Goal: Task Accomplishment & Management: Manage account settings

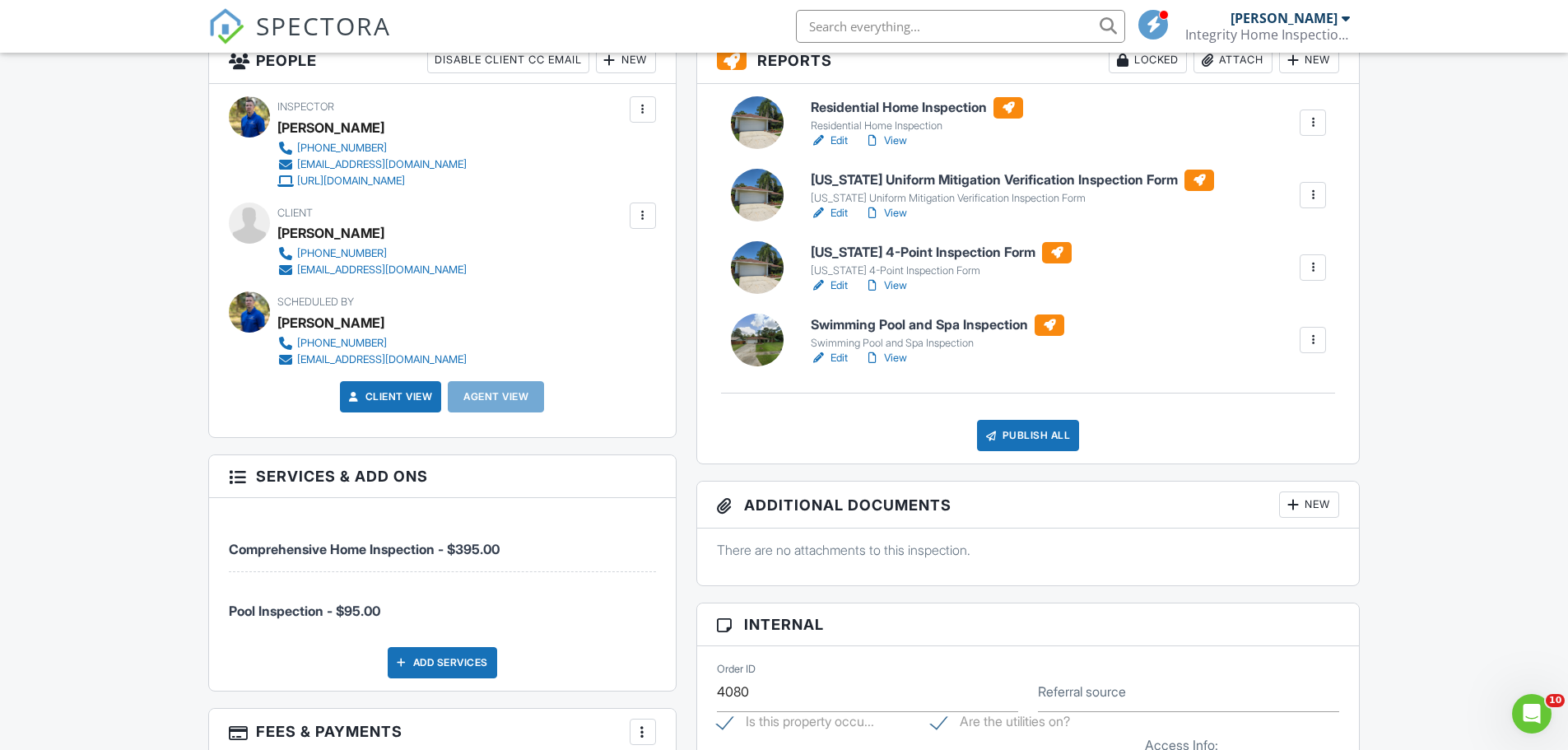
scroll to position [412, 0]
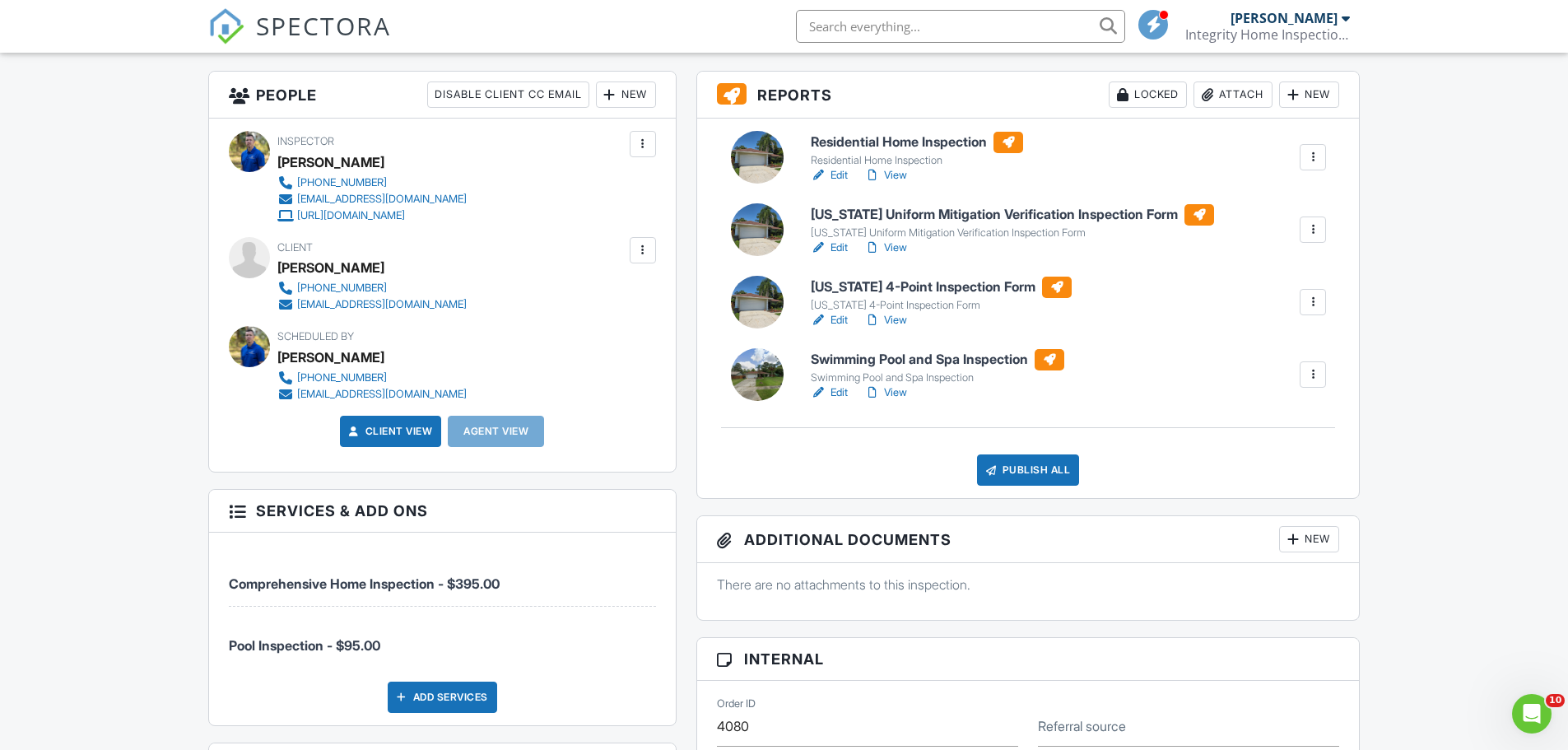
click at [912, 215] on h6 "[US_STATE] Uniform Mitigation Verification Inspection Form" at bounding box center [1013, 215] width 403 height 21
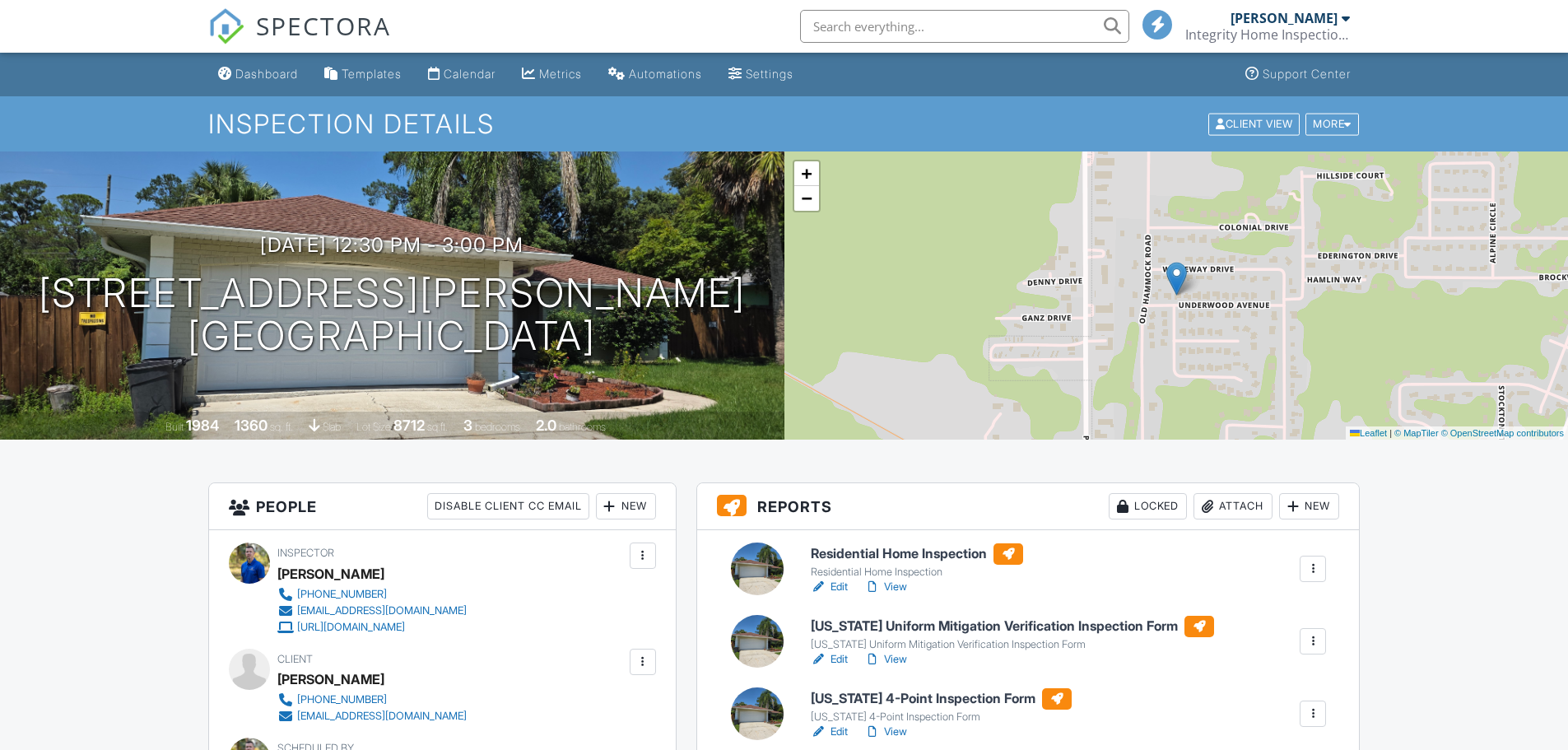
scroll to position [247, 0]
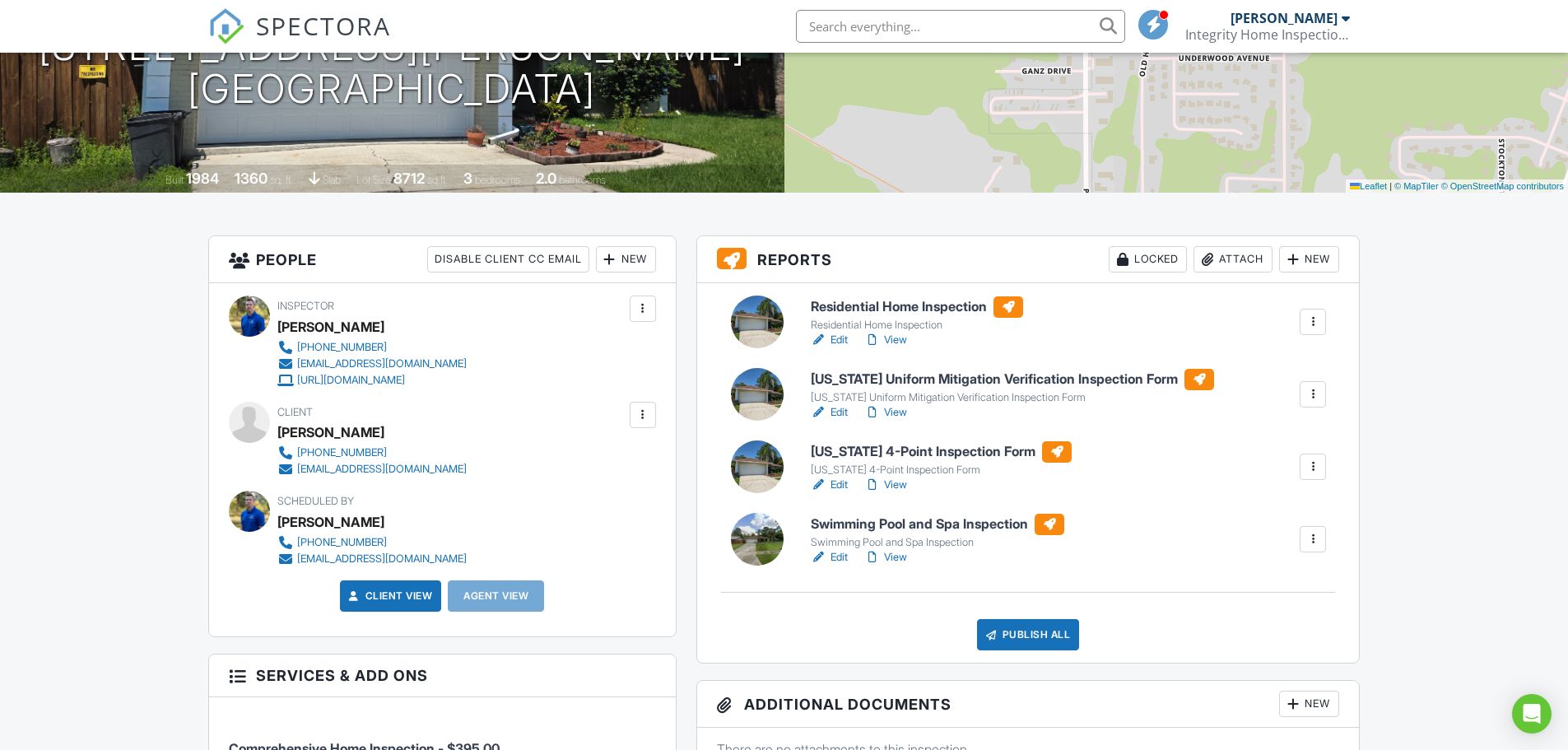
click at [880, 457] on h6 "[US_STATE] 4-Point Inspection Form" at bounding box center [942, 452] width 261 height 21
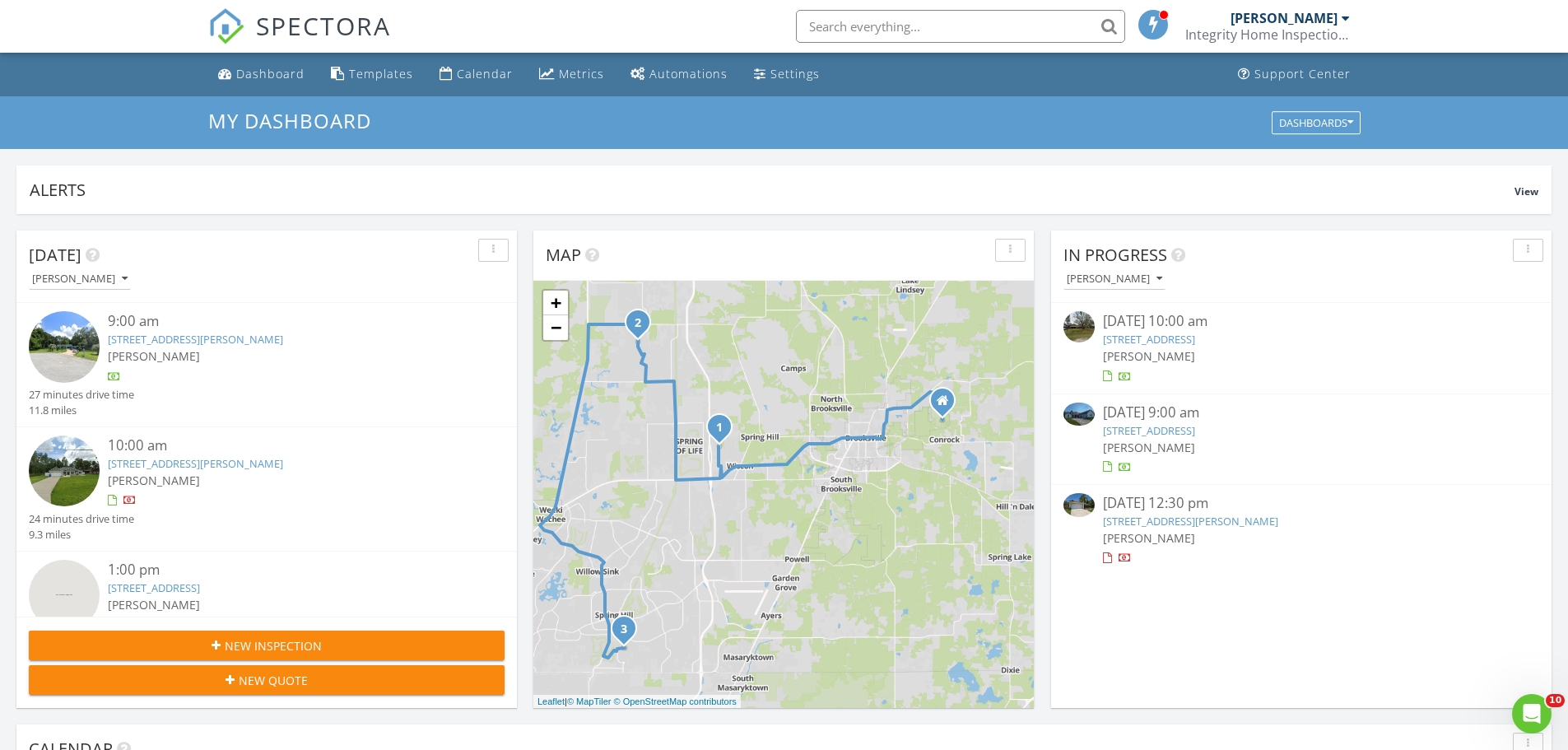
click at [1136, 518] on link "516 Underwood Ave, Brooksville, FL 34601" at bounding box center [1191, 521] width 175 height 15
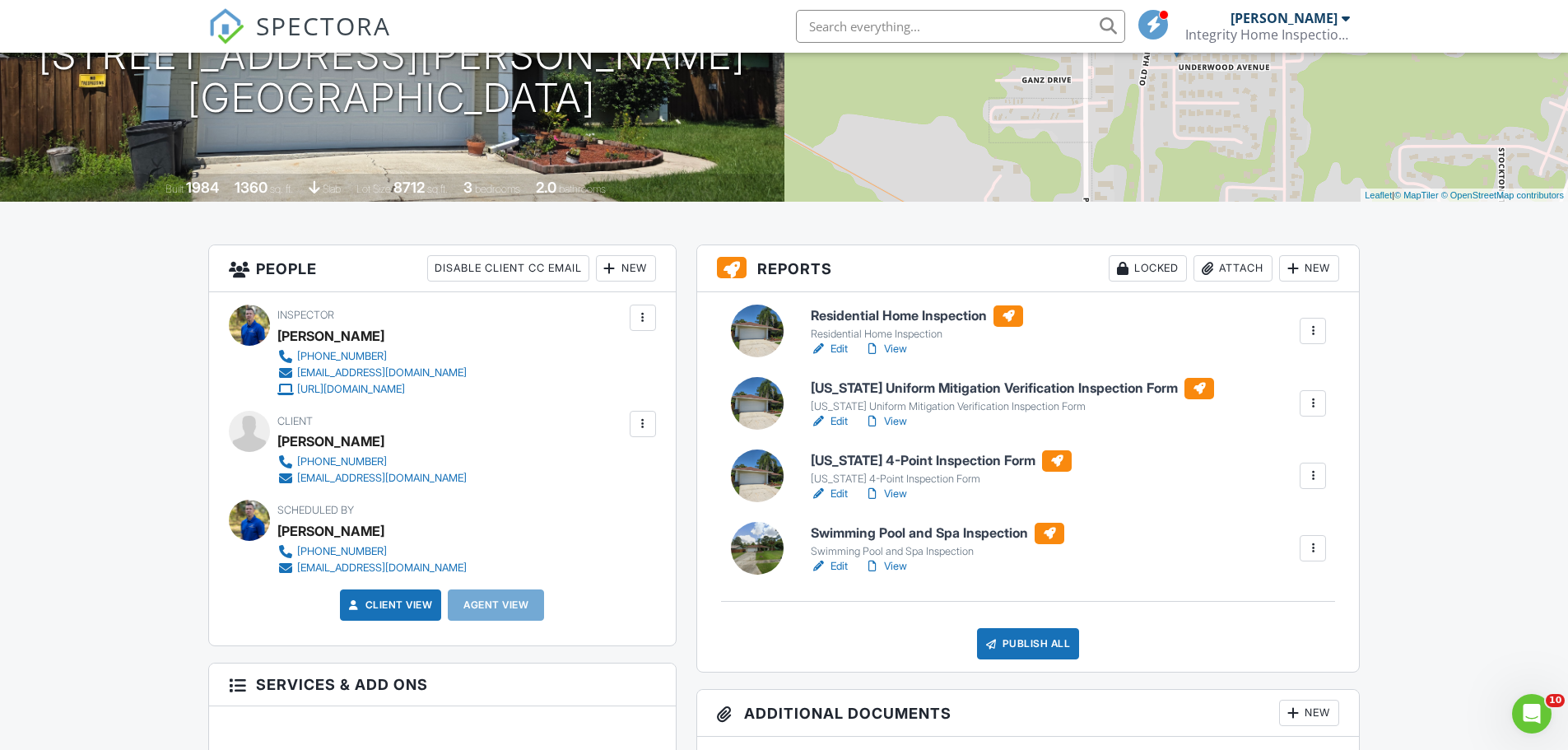
scroll to position [247, 0]
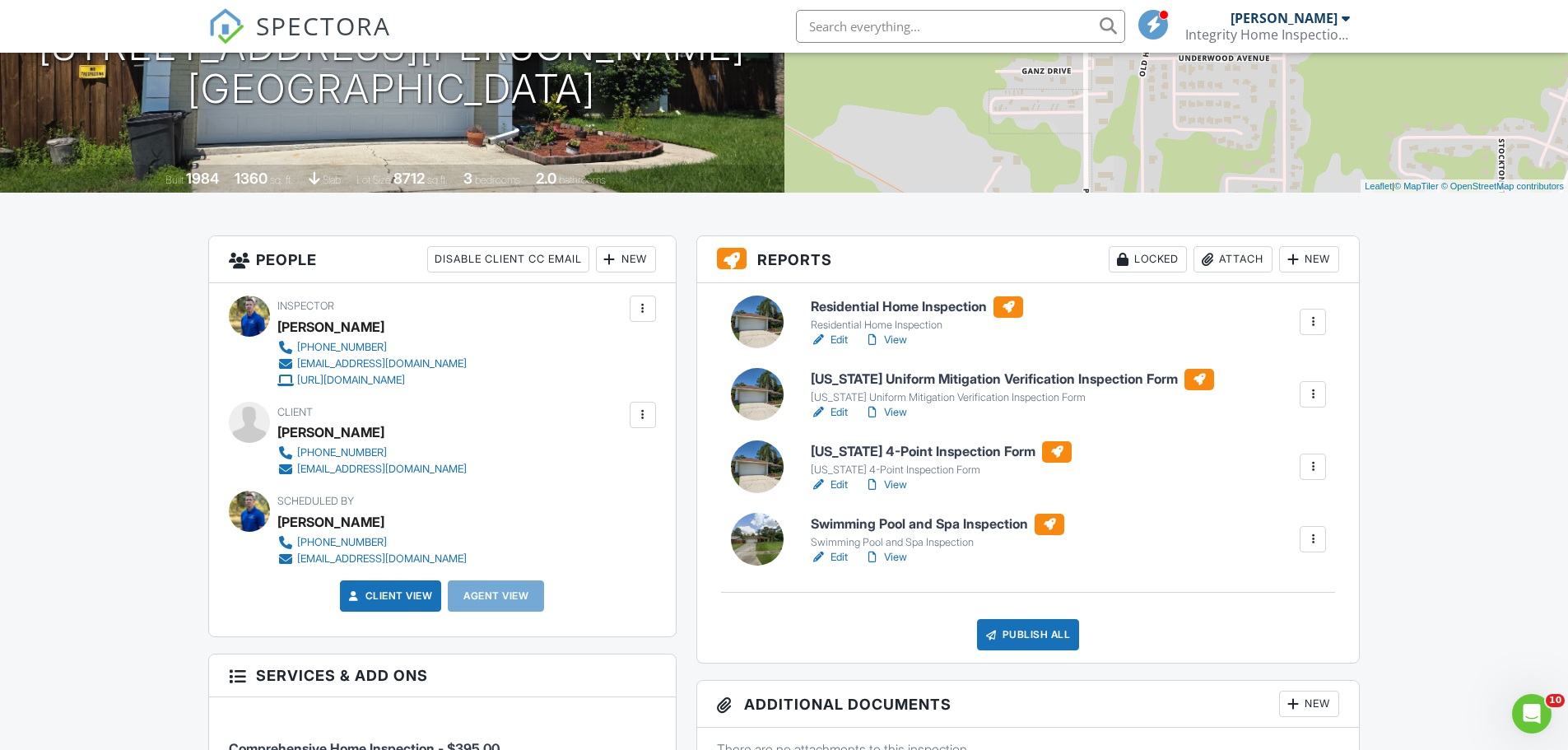
click at [867, 306] on h6 "Residential Home Inspection" at bounding box center [917, 307] width 212 height 21
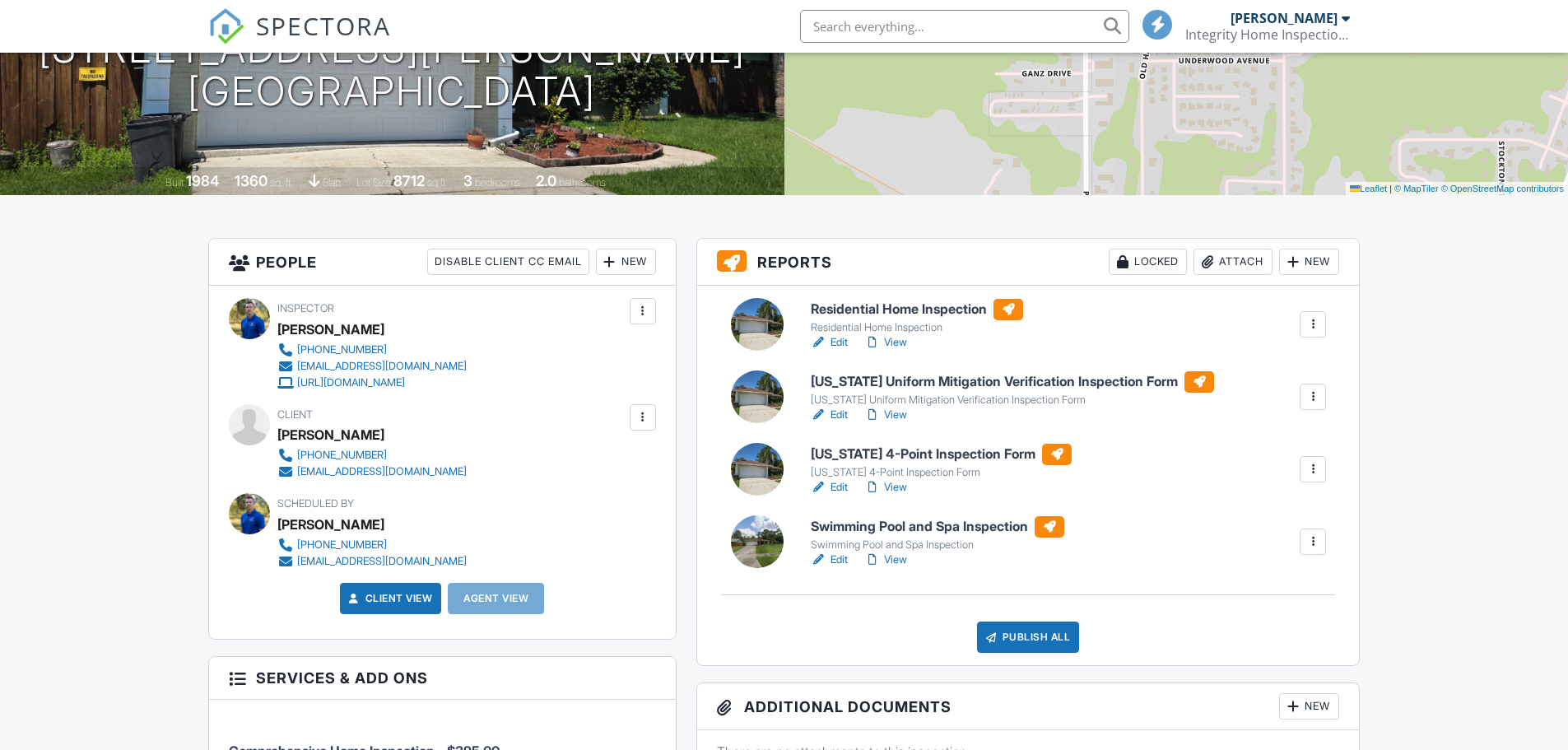
scroll to position [247, 0]
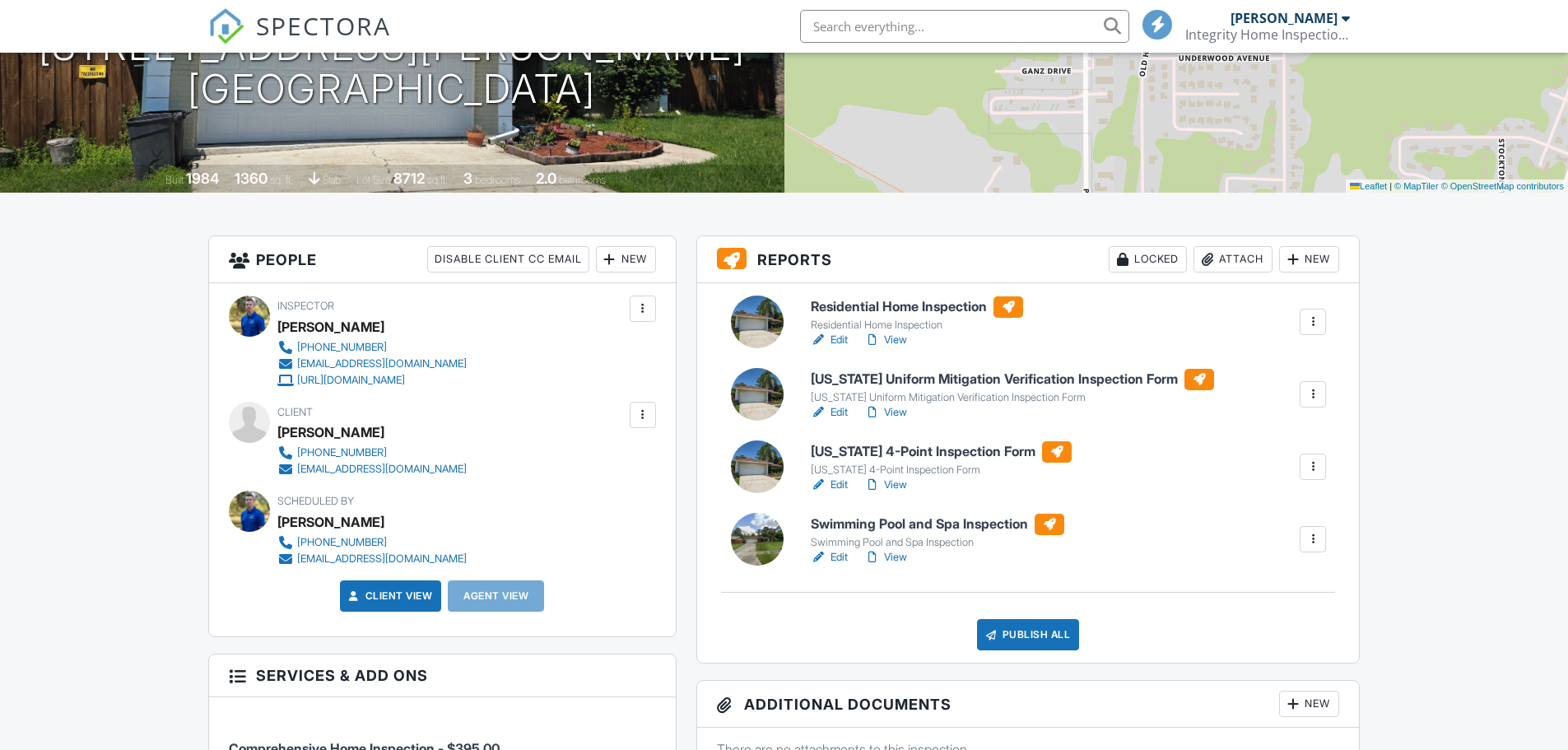
click at [875, 524] on h6 "Swimming Pool and Spa Inspection" at bounding box center [938, 525] width 253 height 21
drag, startPoint x: 1024, startPoint y: 635, endPoint x: 1032, endPoint y: 629, distance: 10.0
click at [1024, 635] on div "Publish All" at bounding box center [1028, 635] width 103 height 31
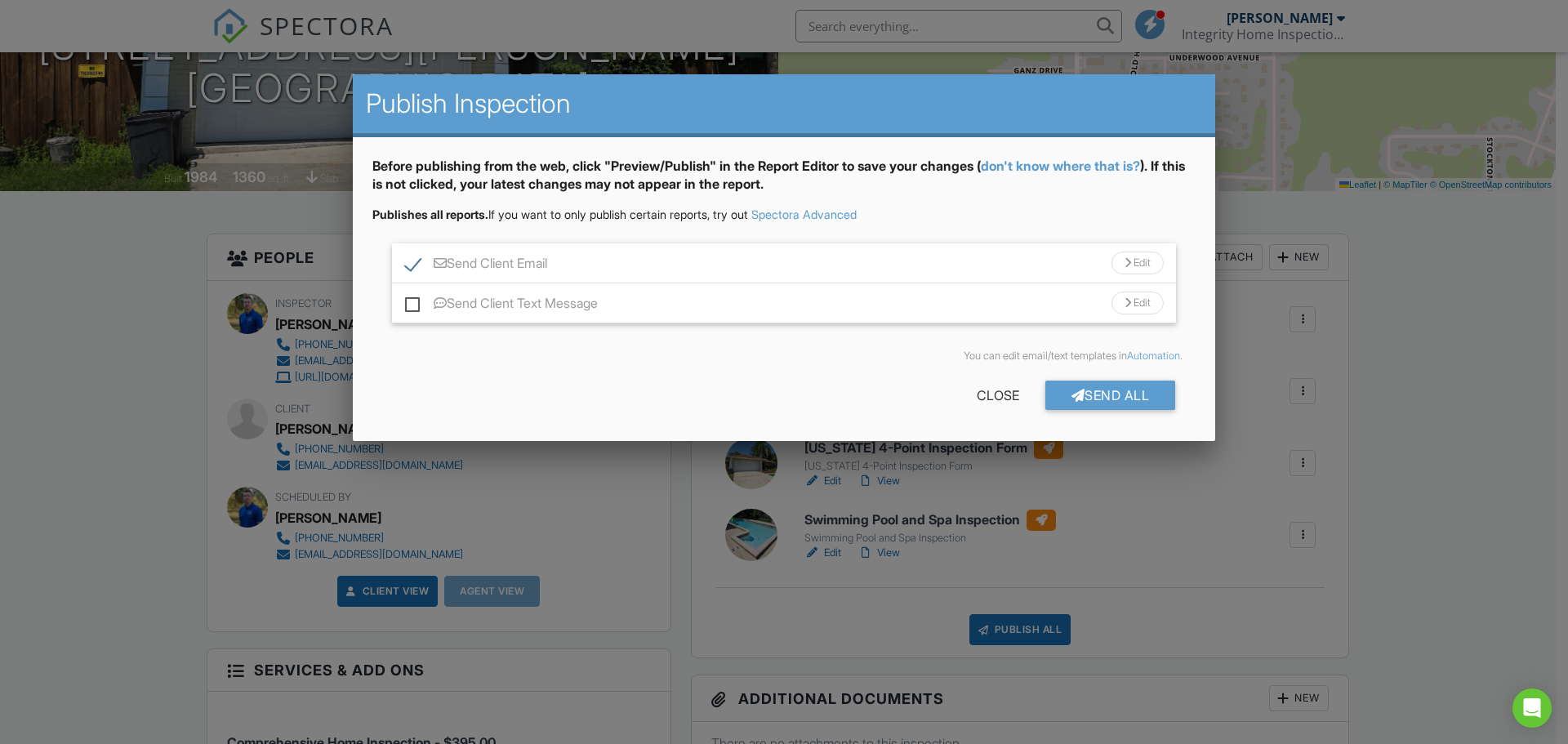
click at [414, 305] on label "Send Client Text Message" at bounding box center [501, 306] width 193 height 20
click at [414, 300] on input "Send Client Text Message" at bounding box center [410, 295] width 11 height 11
checkbox input "true"
click at [1097, 399] on div "Send All" at bounding box center [1111, 395] width 131 height 29
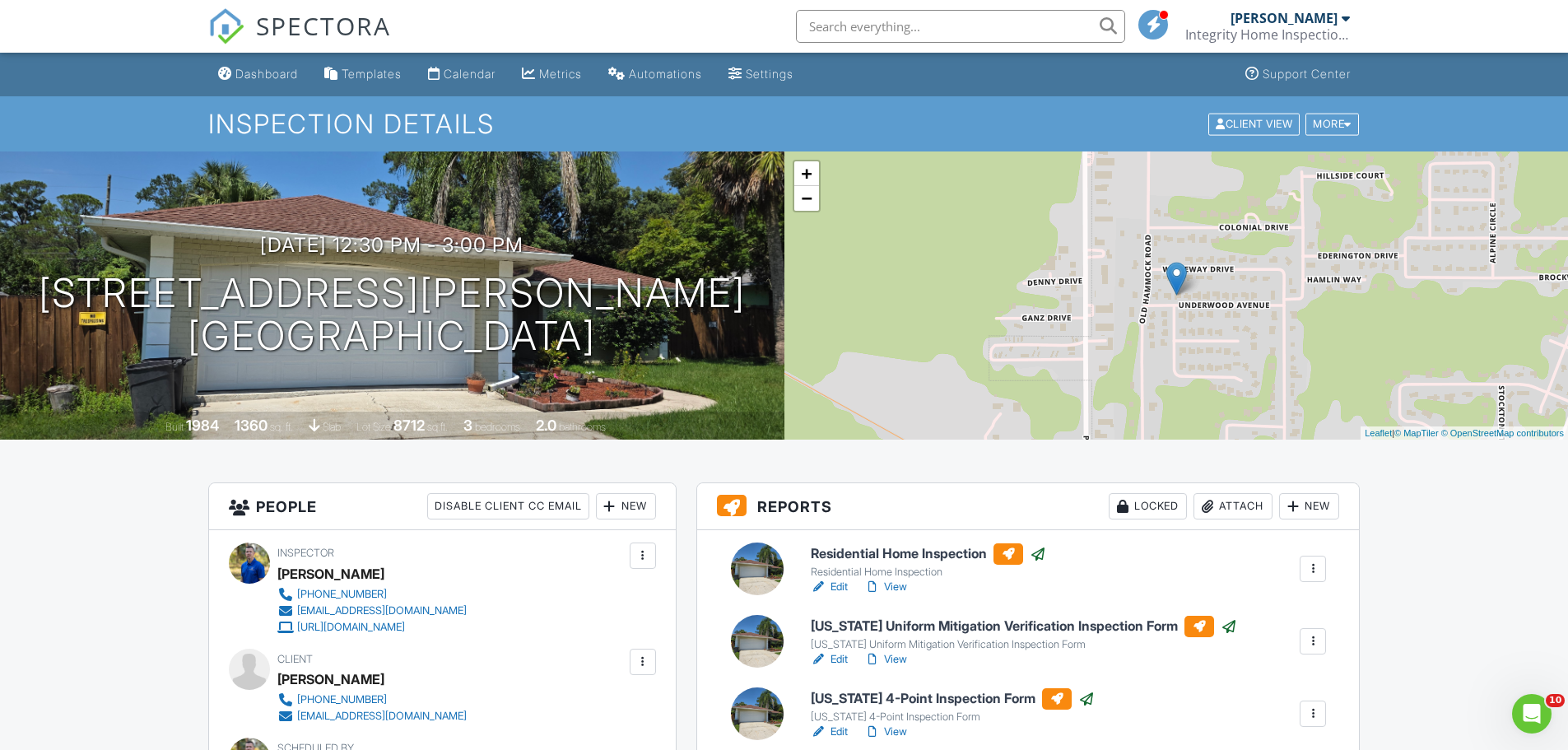
click at [911, 35] on input "text" at bounding box center [960, 26] width 329 height 33
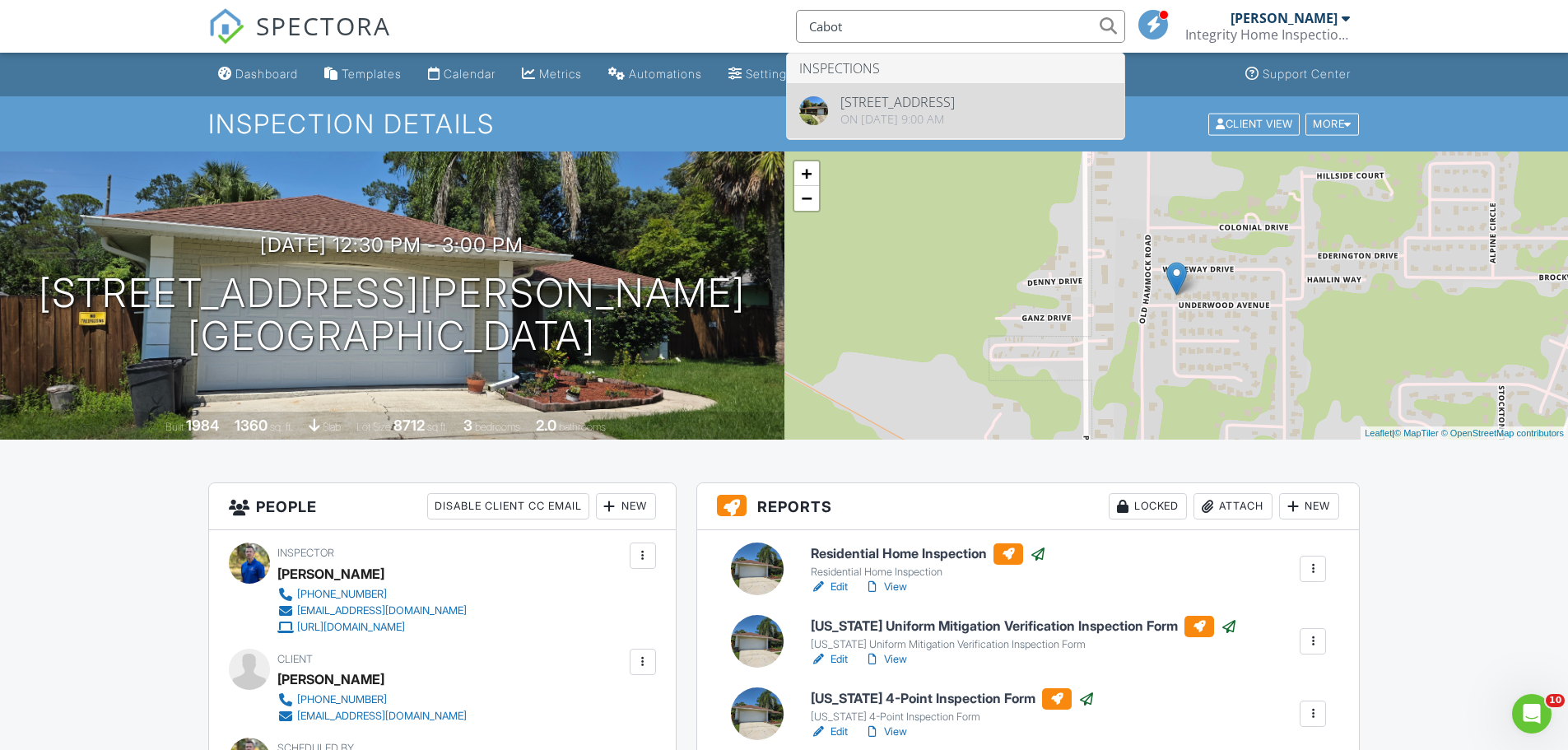
type input "Cabot"
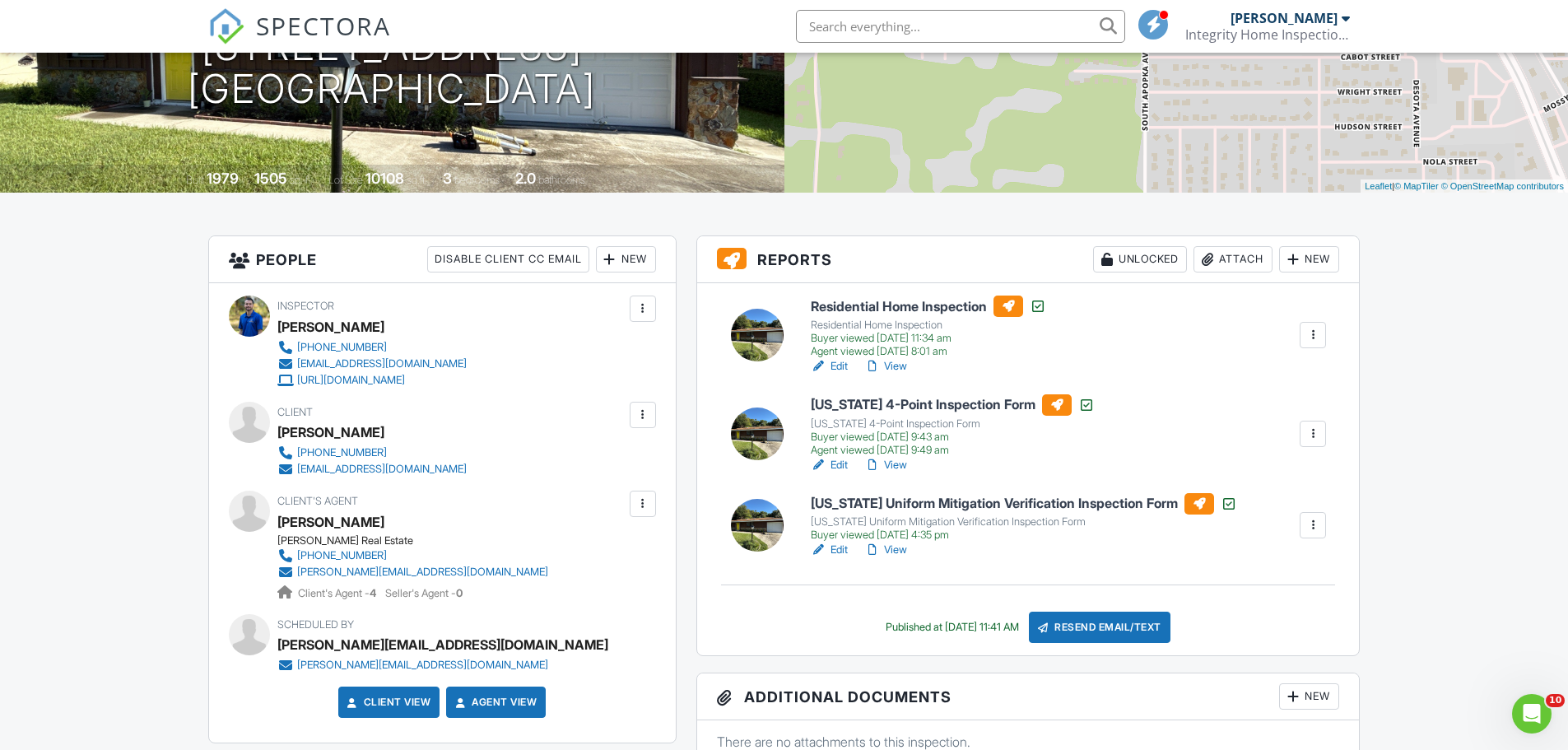
click at [922, 404] on h6 "[US_STATE] 4-Point Inspection Form" at bounding box center [953, 405] width 284 height 21
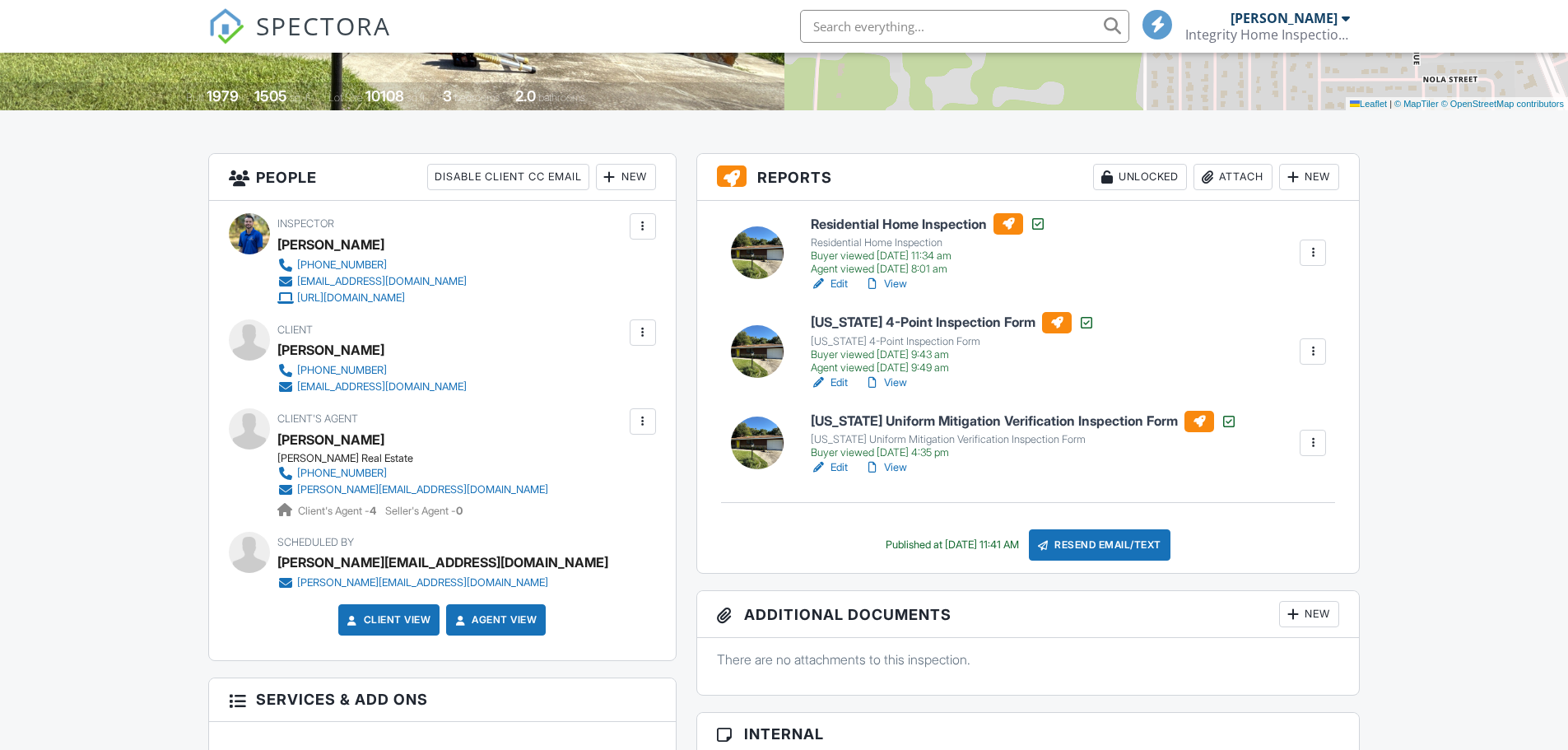
click at [1108, 541] on div "Resend Email/Text" at bounding box center [1099, 545] width 142 height 31
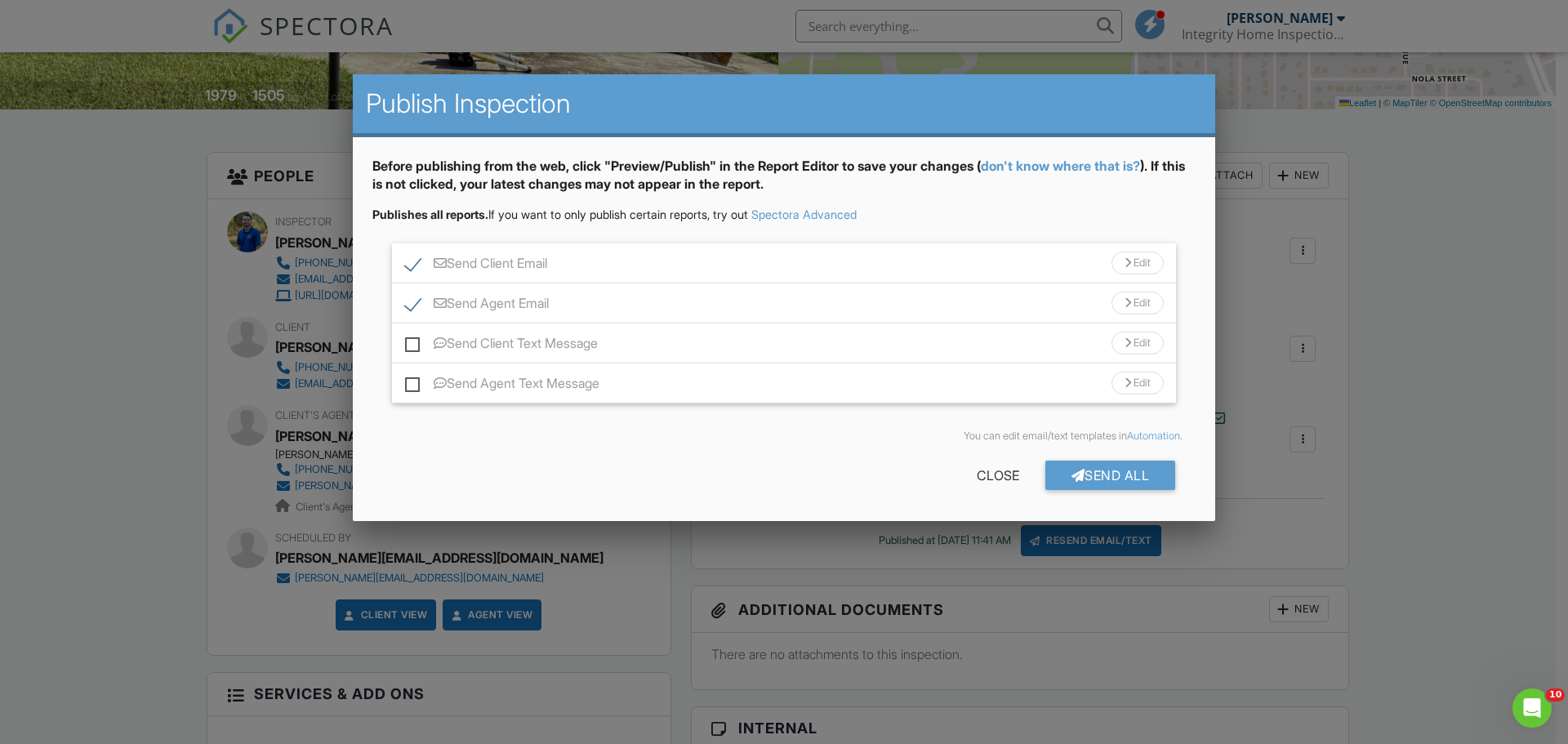
click at [413, 343] on label "Send Client Text Message" at bounding box center [501, 345] width 193 height 20
click at [413, 341] on input "Send Client Text Message" at bounding box center [410, 336] width 11 height 11
checkbox input "true"
drag, startPoint x: 413, startPoint y: 386, endPoint x: 566, endPoint y: 400, distance: 153.6
click at [413, 385] on label "Send Agent Text Message" at bounding box center [502, 385] width 195 height 20
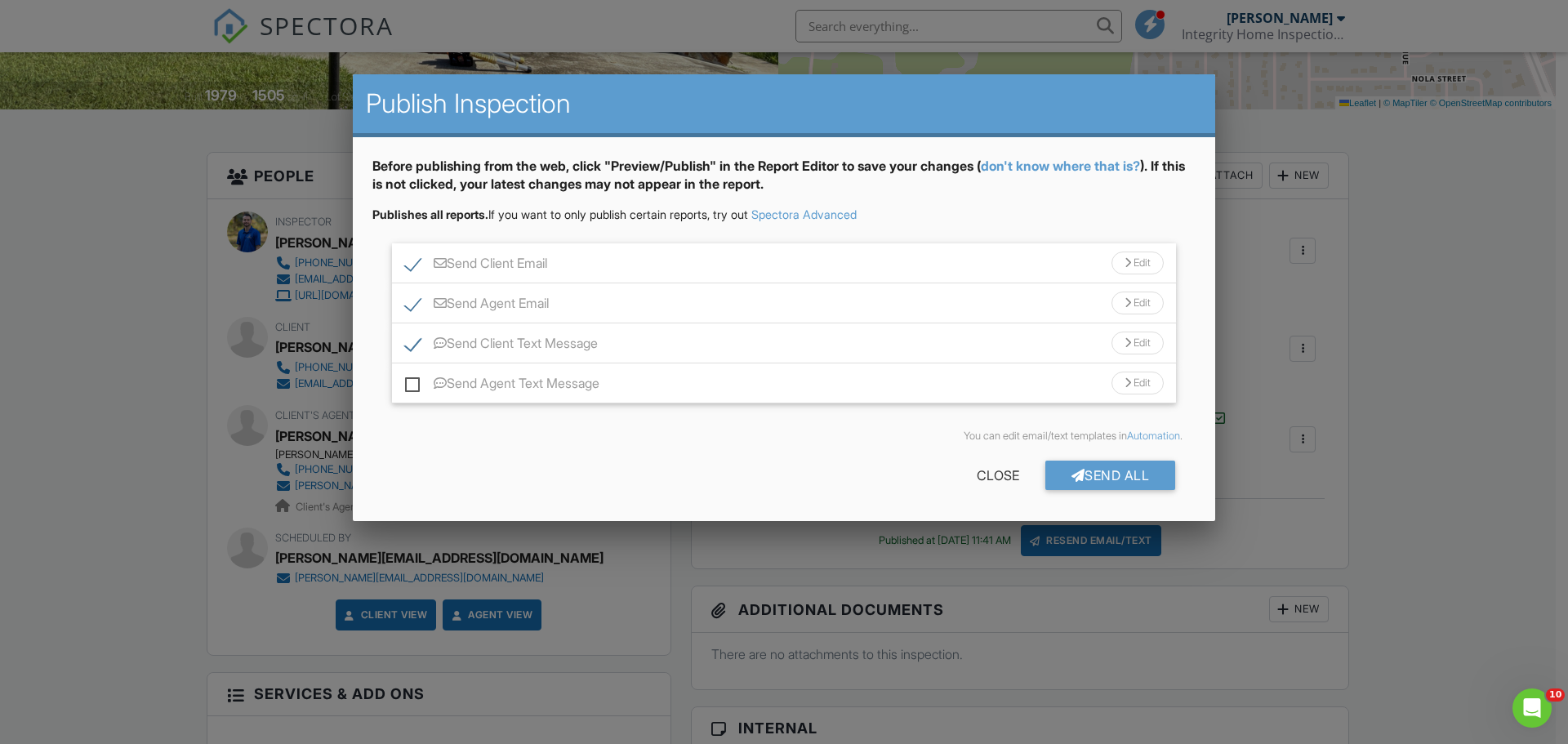
click at [413, 381] on input "Send Agent Text Message" at bounding box center [410, 376] width 11 height 11
checkbox input "true"
click at [1108, 479] on div "Send All" at bounding box center [1111, 475] width 131 height 29
